Goal: Entertainment & Leisure: Consume media (video, audio)

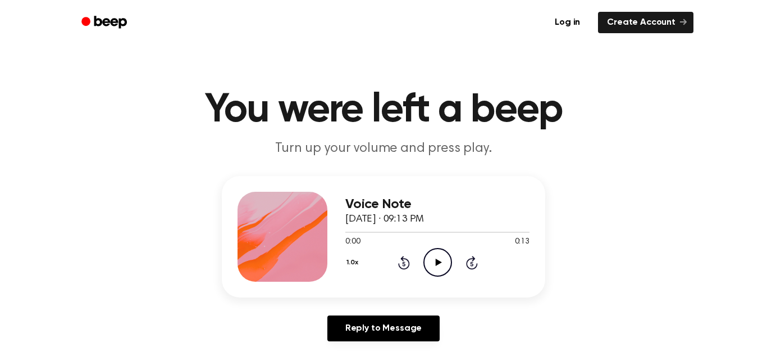
click at [434, 259] on icon "Play Audio" at bounding box center [437, 262] width 29 height 29
click at [436, 263] on icon at bounding box center [438, 261] width 6 height 7
click at [436, 263] on icon at bounding box center [437, 261] width 5 height 7
click at [398, 259] on icon "Rewind 5 seconds" at bounding box center [404, 262] width 12 height 15
click at [436, 260] on icon at bounding box center [438, 261] width 6 height 7
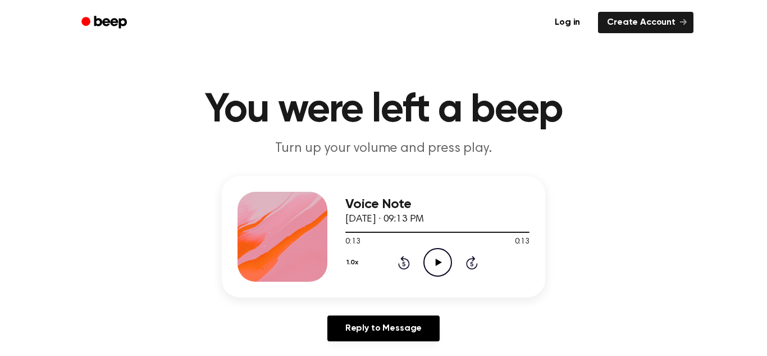
click at [432, 270] on icon "Play Audio" at bounding box center [437, 262] width 29 height 29
click at [442, 254] on icon "Play Audio" at bounding box center [437, 262] width 29 height 29
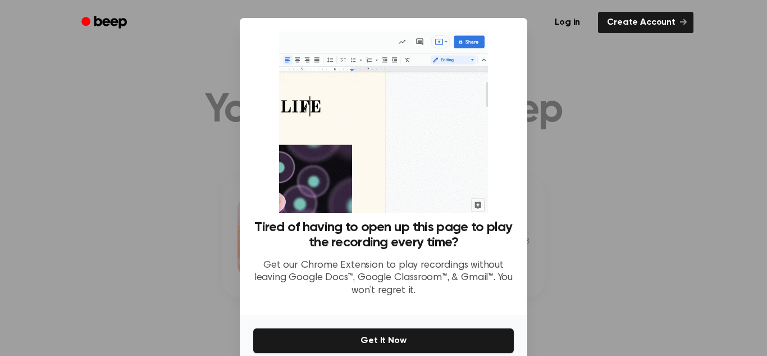
scroll to position [53, 0]
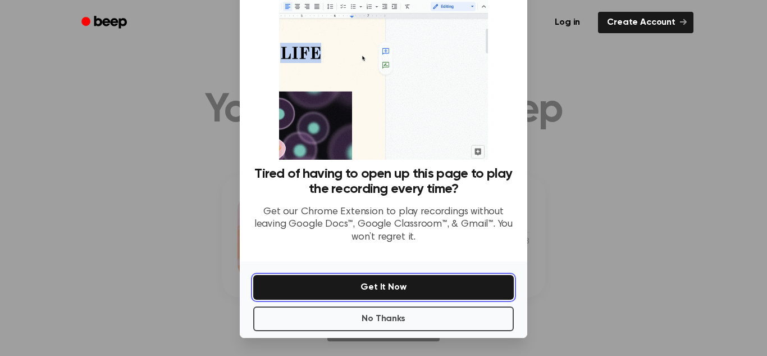
click at [443, 284] on button "Get It Now" at bounding box center [383, 287] width 261 height 25
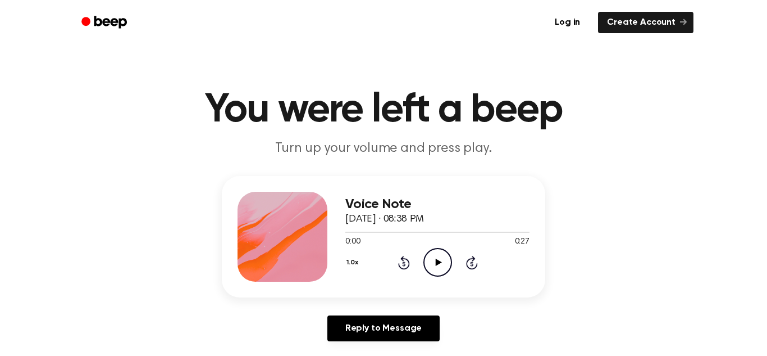
click at [438, 249] on circle at bounding box center [438, 262] width 28 height 28
click at [435, 259] on icon "Play Audio" at bounding box center [437, 262] width 29 height 29
click at [433, 265] on icon "Play Audio" at bounding box center [437, 262] width 29 height 29
click at [430, 265] on icon "Play Audio" at bounding box center [437, 262] width 29 height 29
